Goal: Find specific page/section: Find specific page/section

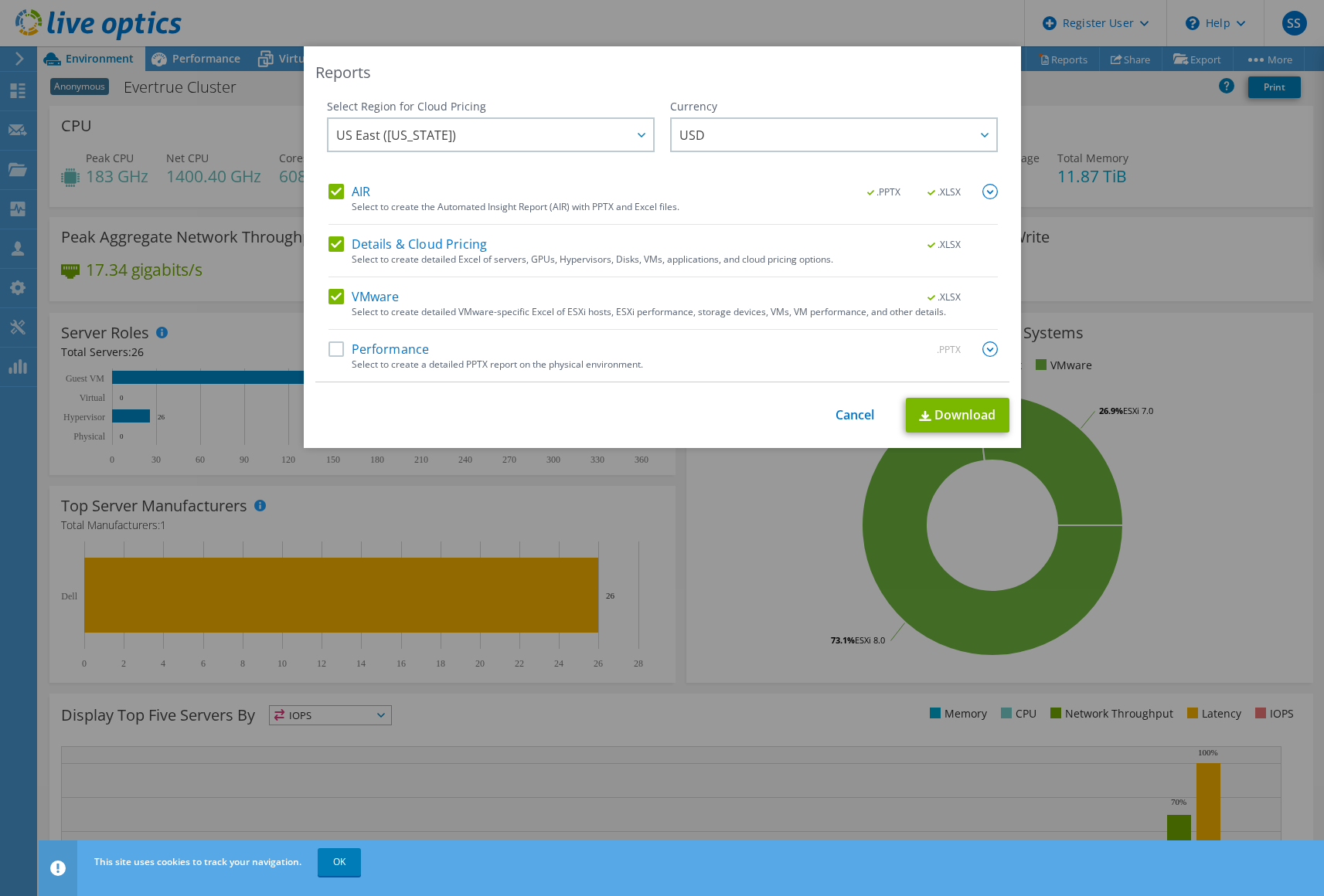
select select "USD"
click at [838, 414] on link "Cancel" at bounding box center [856, 416] width 40 height 14
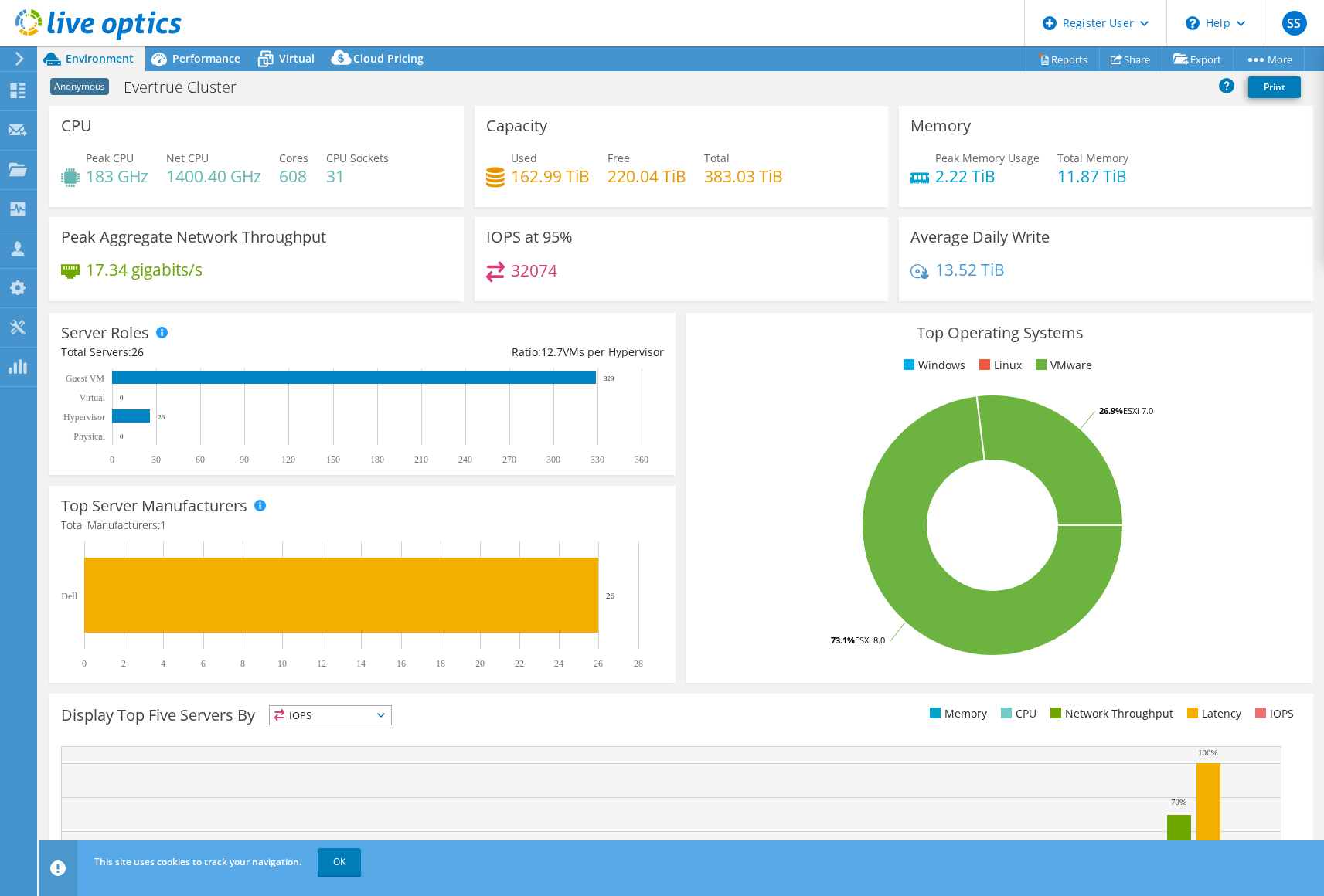
click at [807, 19] on header "SS Dell User [PERSON_NAME] [PERSON_NAME][EMAIL_ADDRESS][PERSON_NAME][DOMAIN_NAM…" at bounding box center [662, 23] width 1324 height 46
click at [772, 38] on header "SS Dell User [PERSON_NAME] [PERSON_NAME][EMAIL_ADDRESS][PERSON_NAME][DOMAIN_NAM…" at bounding box center [662, 23] width 1324 height 46
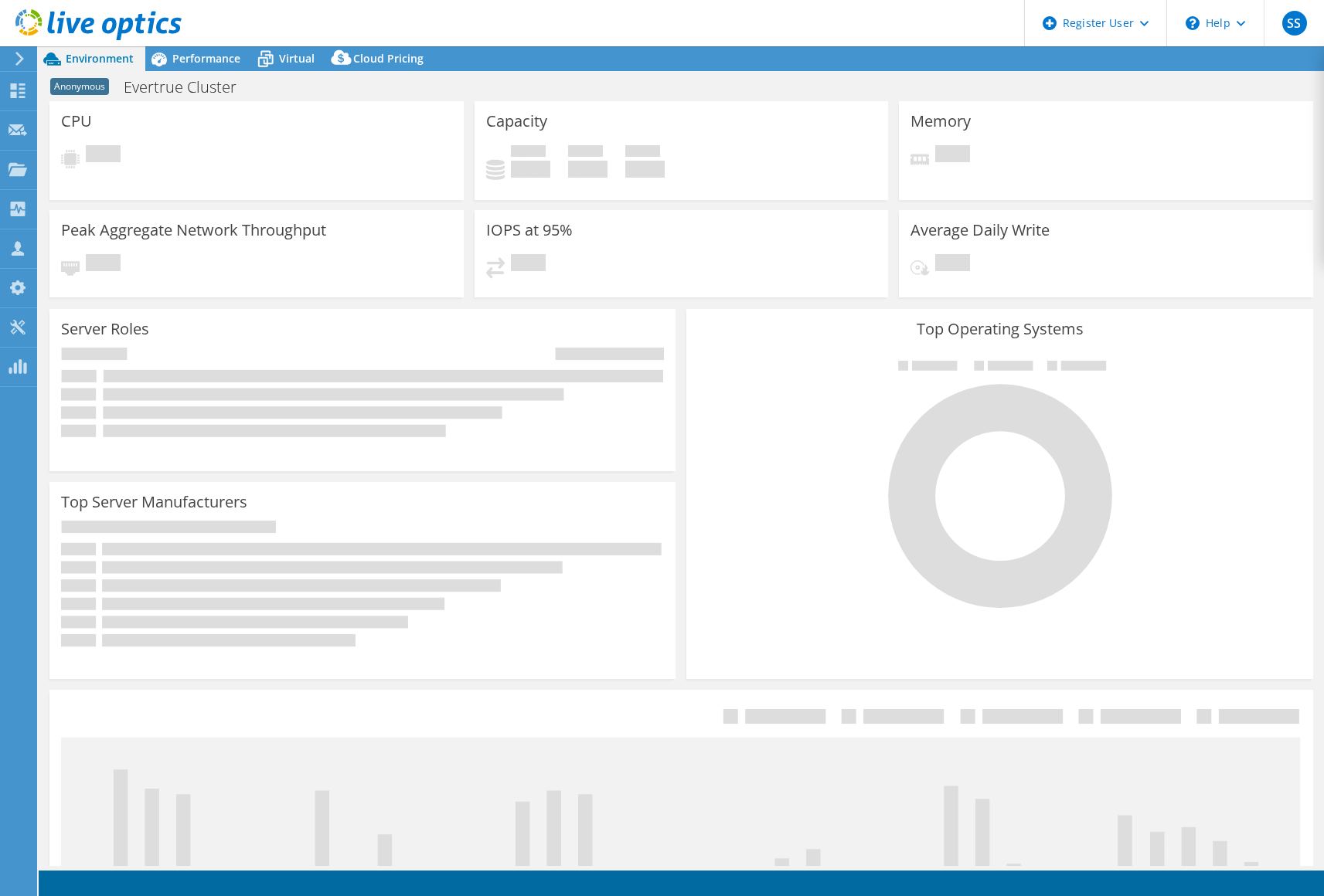
select select "USD"
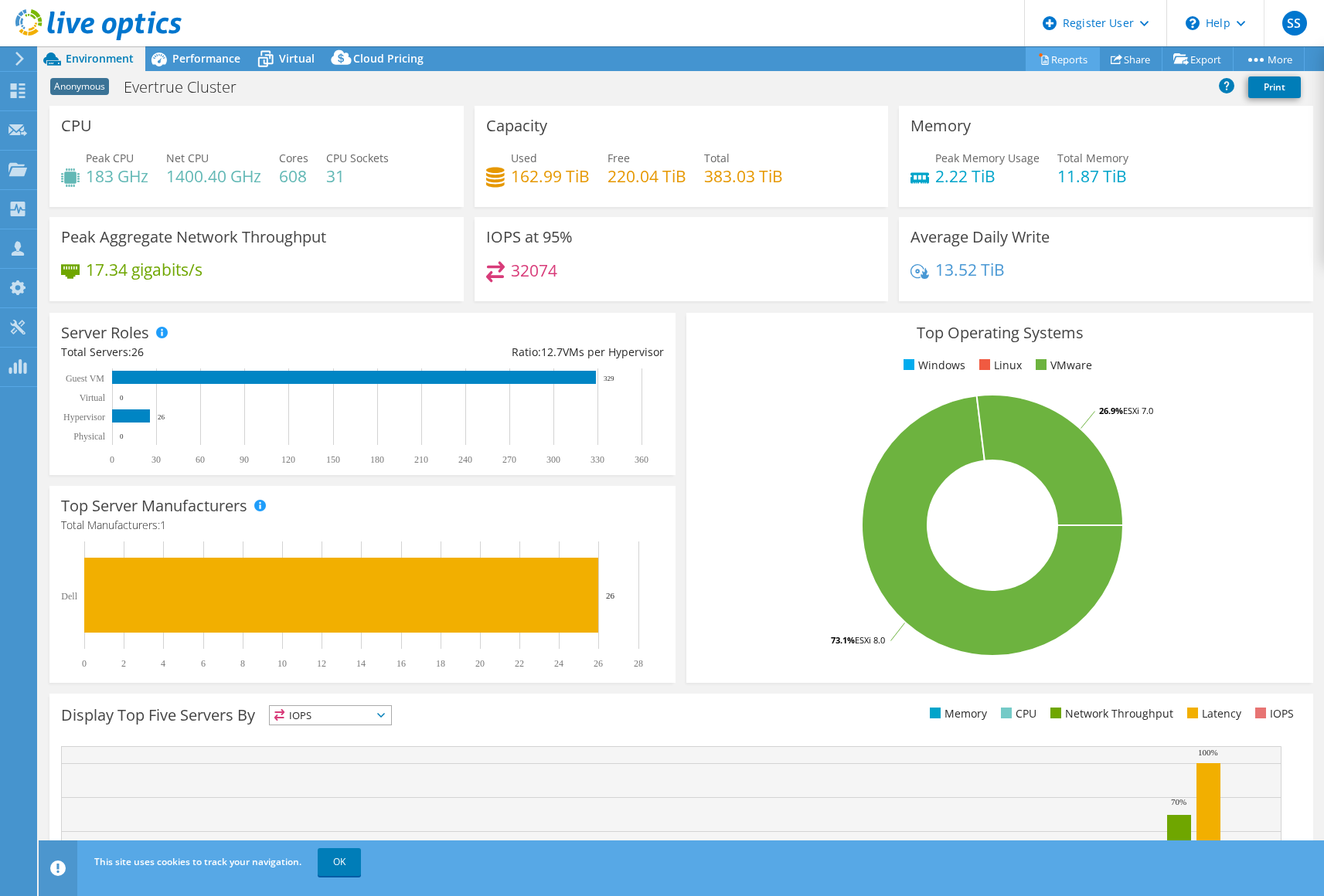
drag, startPoint x: 1037, startPoint y: 100, endPoint x: 1056, endPoint y: 57, distance: 47.0
click at [1037, 100] on div "Anonymous Evertrue Cluster Print" at bounding box center [682, 87] width 1286 height 29
